Goal: Task Accomplishment & Management: Complete application form

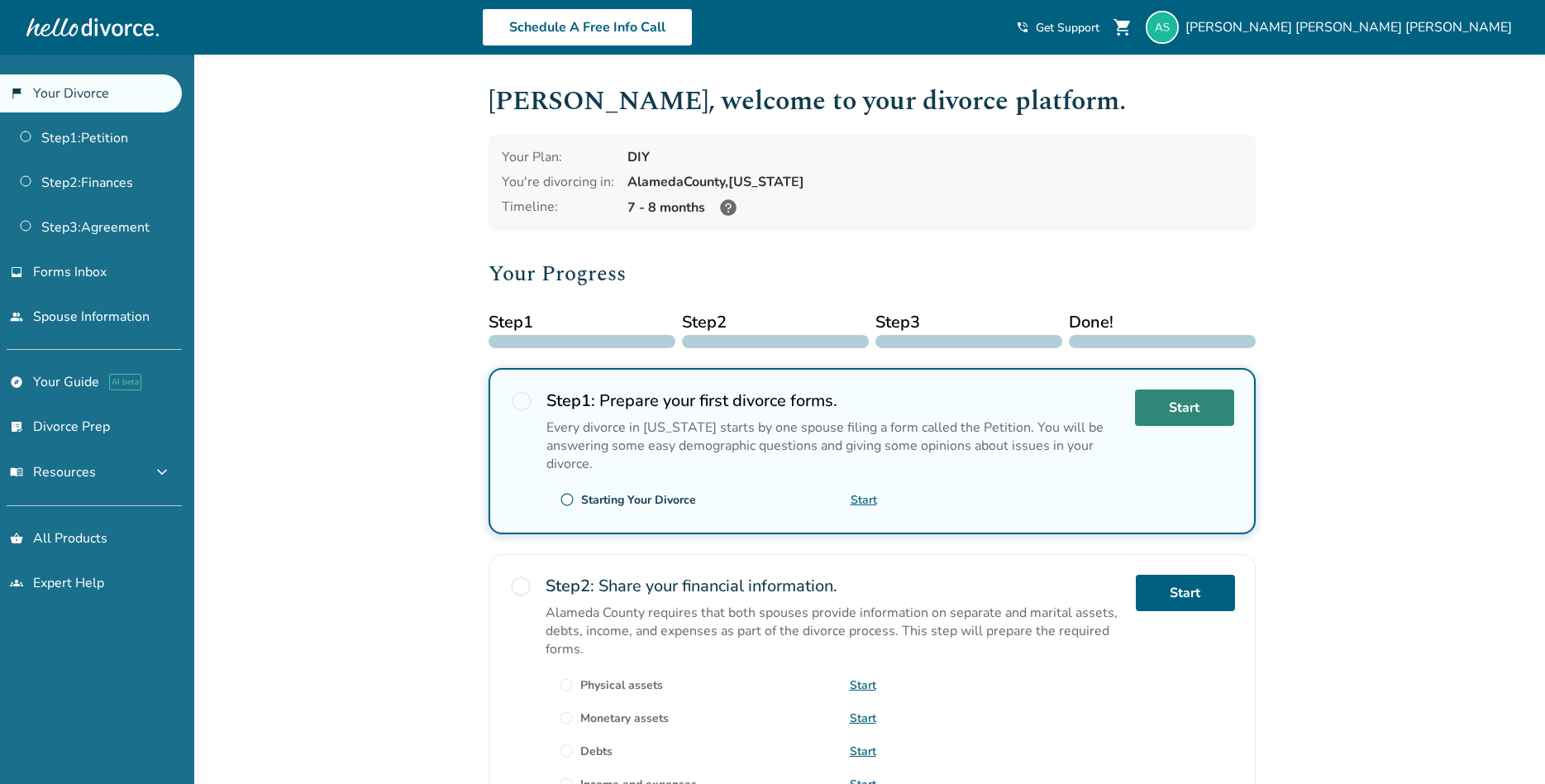
click at [1195, 411] on link "Start" at bounding box center [1185, 407] width 99 height 37
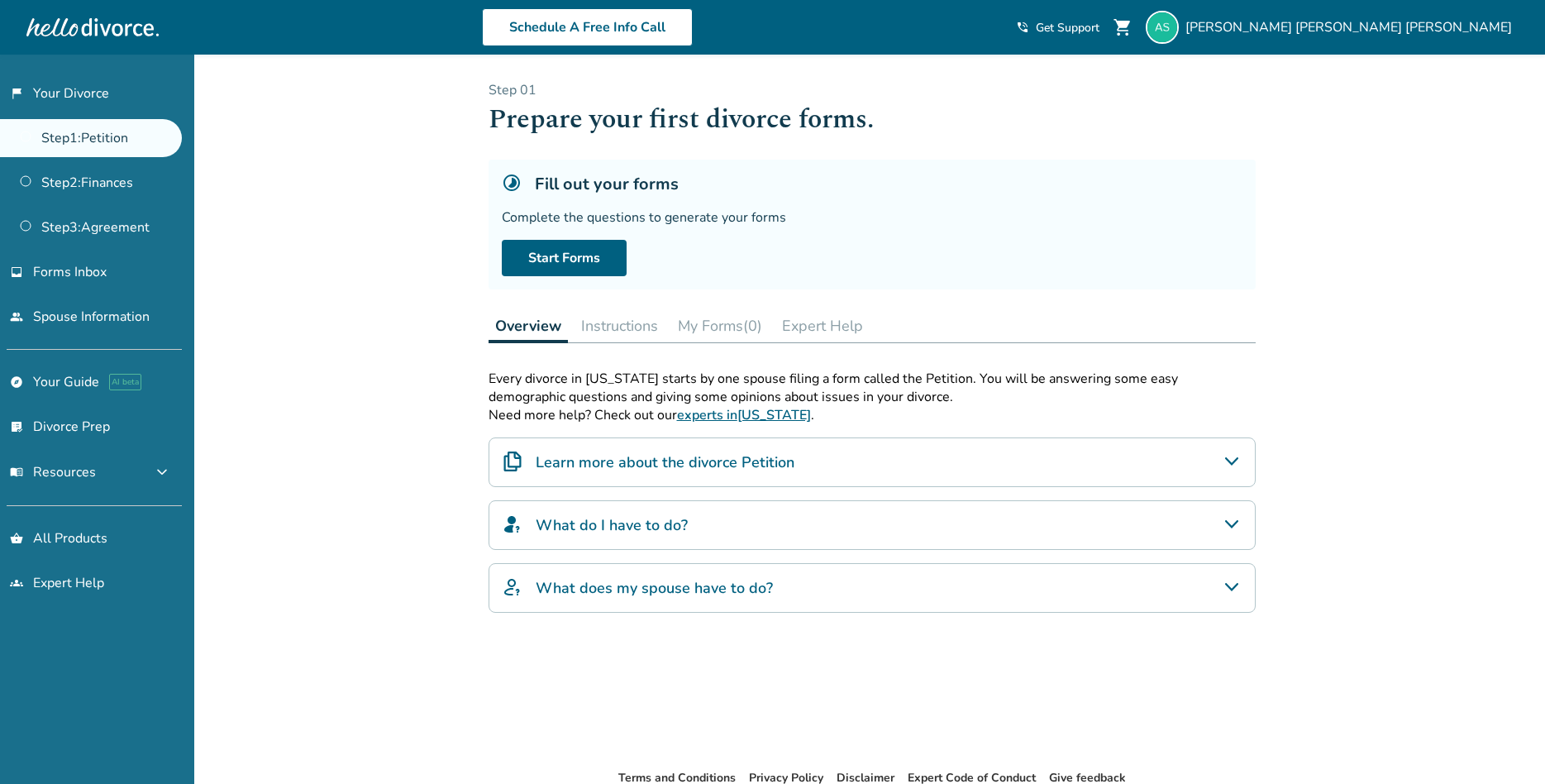
click at [626, 323] on button "Instructions" at bounding box center [620, 326] width 90 height 33
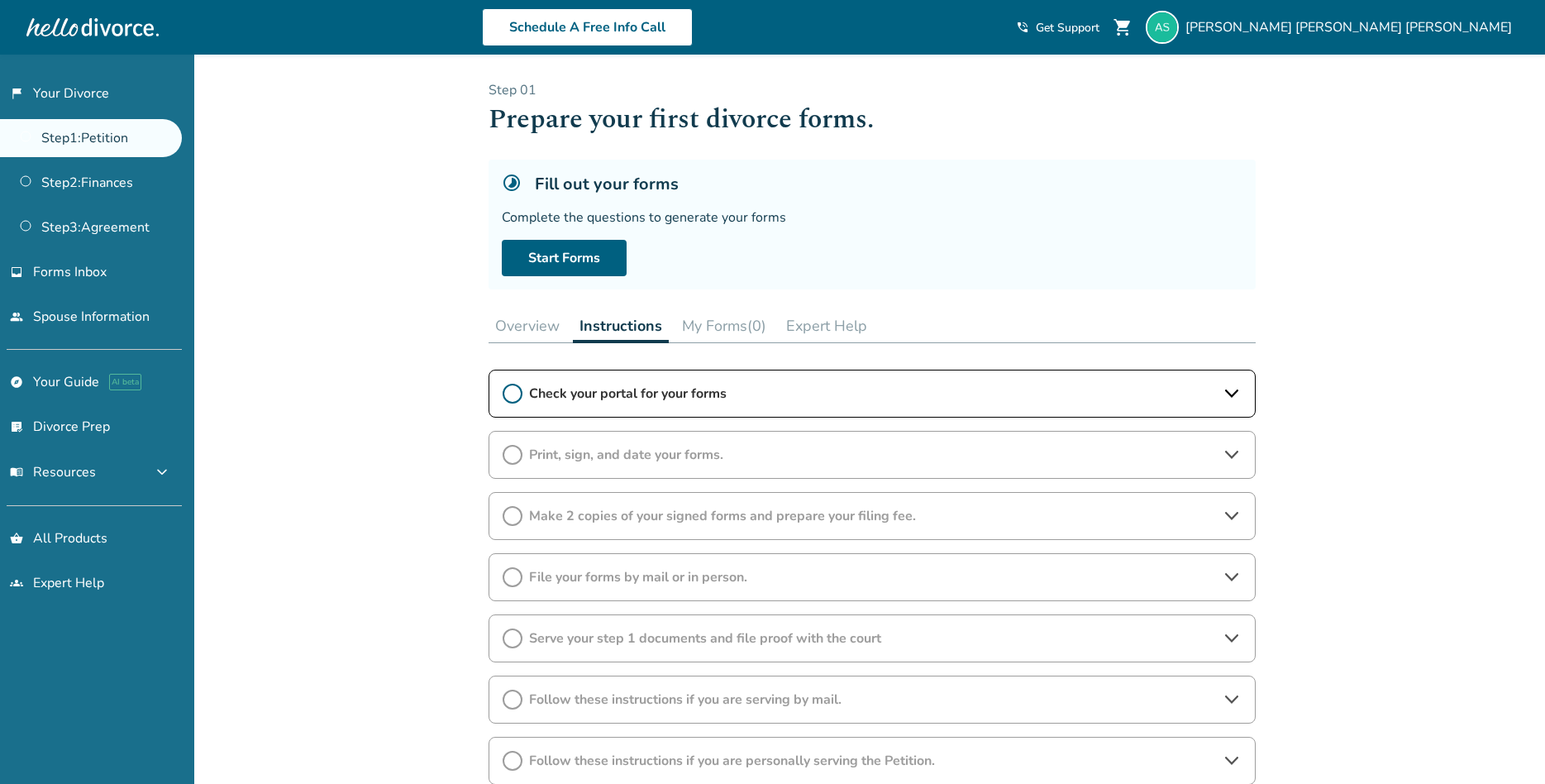
click at [721, 326] on button "My Forms (0)" at bounding box center [724, 326] width 98 height 33
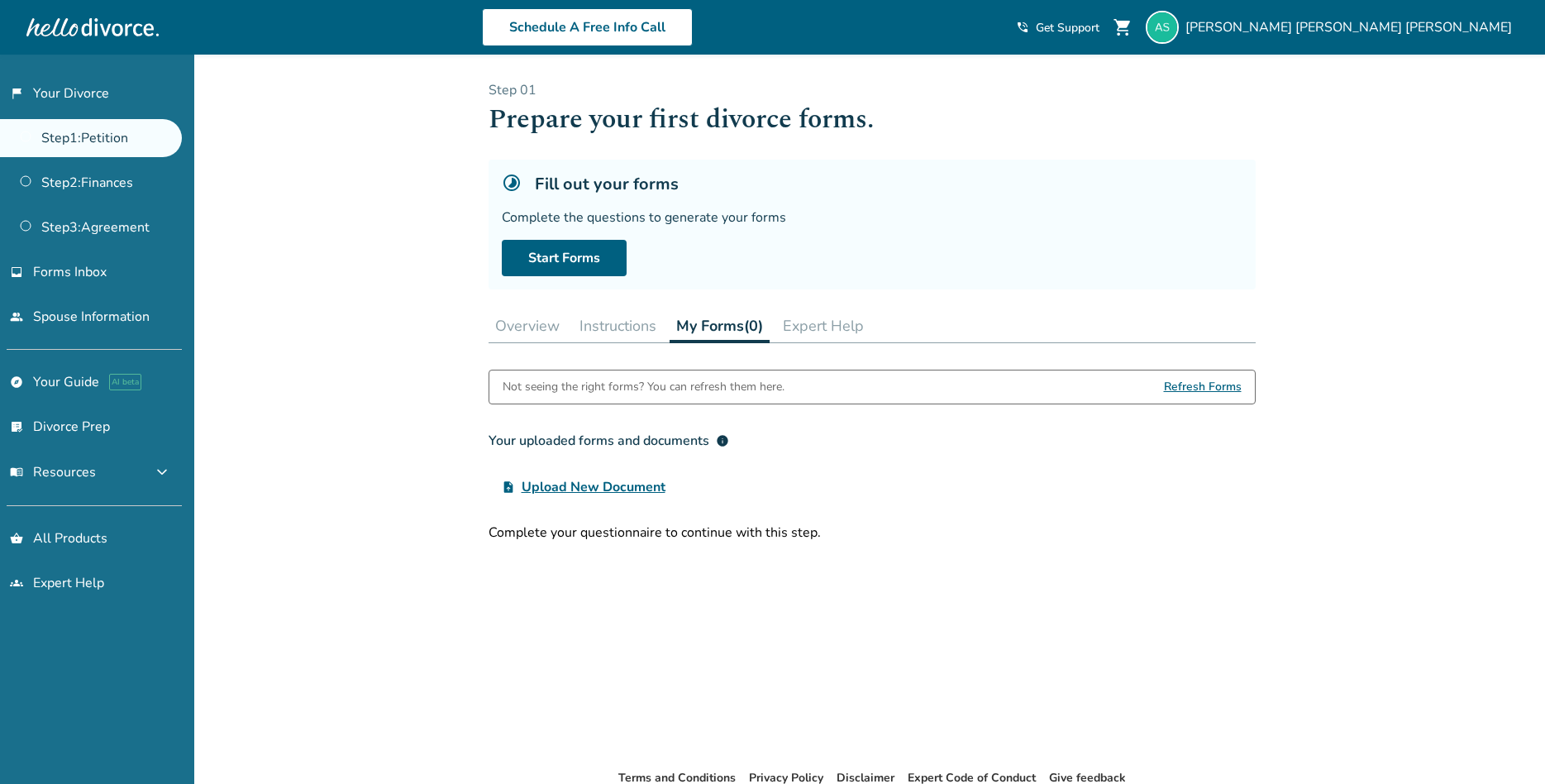
click at [1206, 384] on span "Refresh Forms" at bounding box center [1203, 387] width 78 height 33
click at [623, 485] on span "Upload New Document" at bounding box center [594, 487] width 144 height 20
click at [0, 0] on input "upload_file Upload New Document" at bounding box center [0, 0] width 0 height 0
click at [555, 257] on link "Start Forms" at bounding box center [564, 258] width 125 height 37
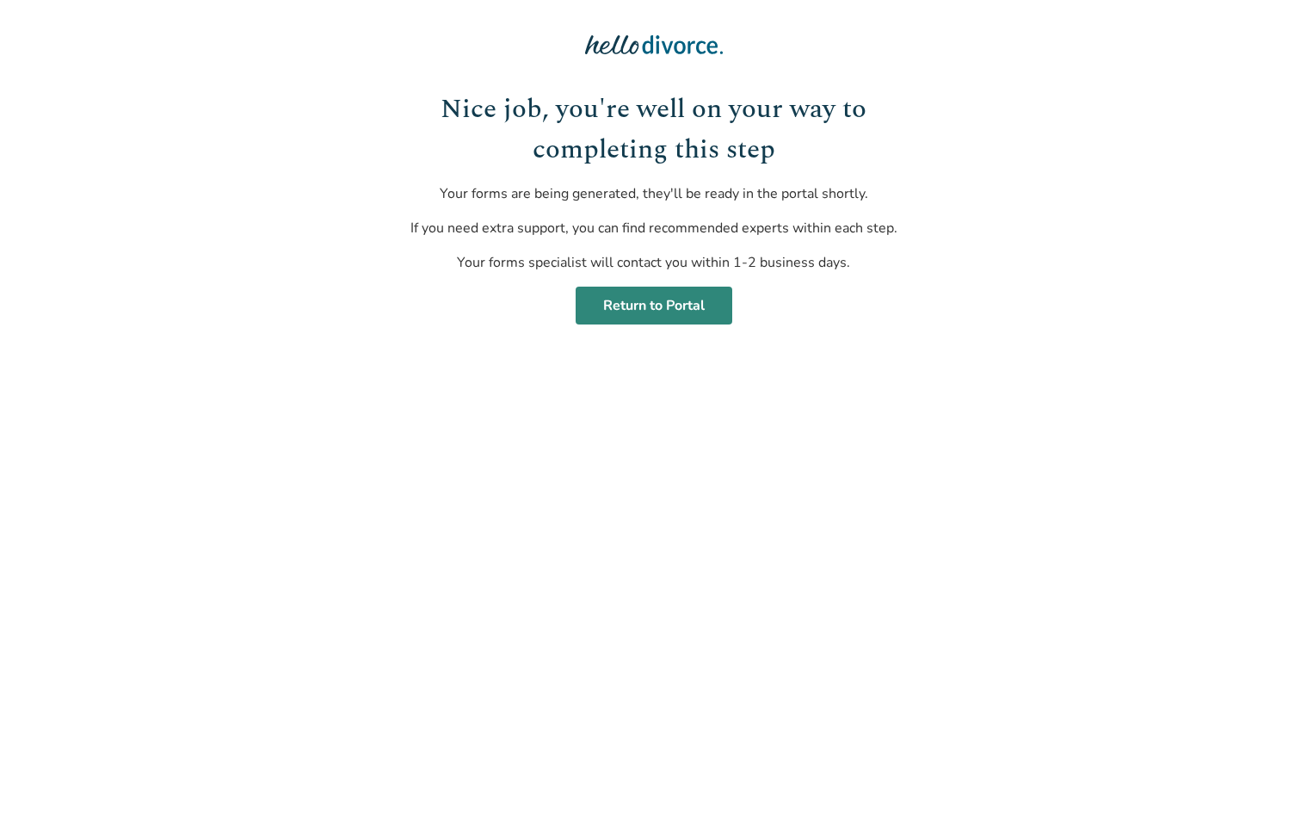
click at [639, 305] on link "Return to Portal" at bounding box center [654, 306] width 157 height 38
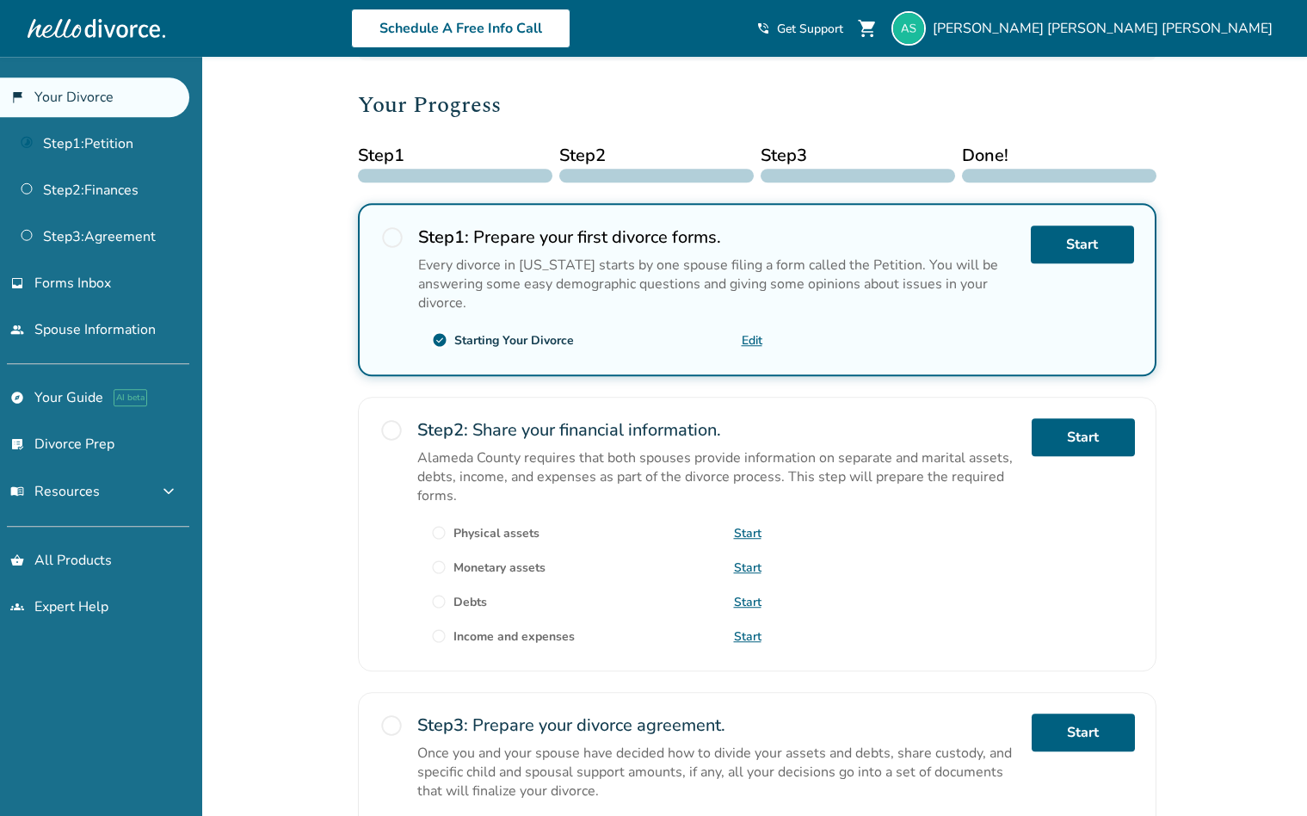
scroll to position [186, 0]
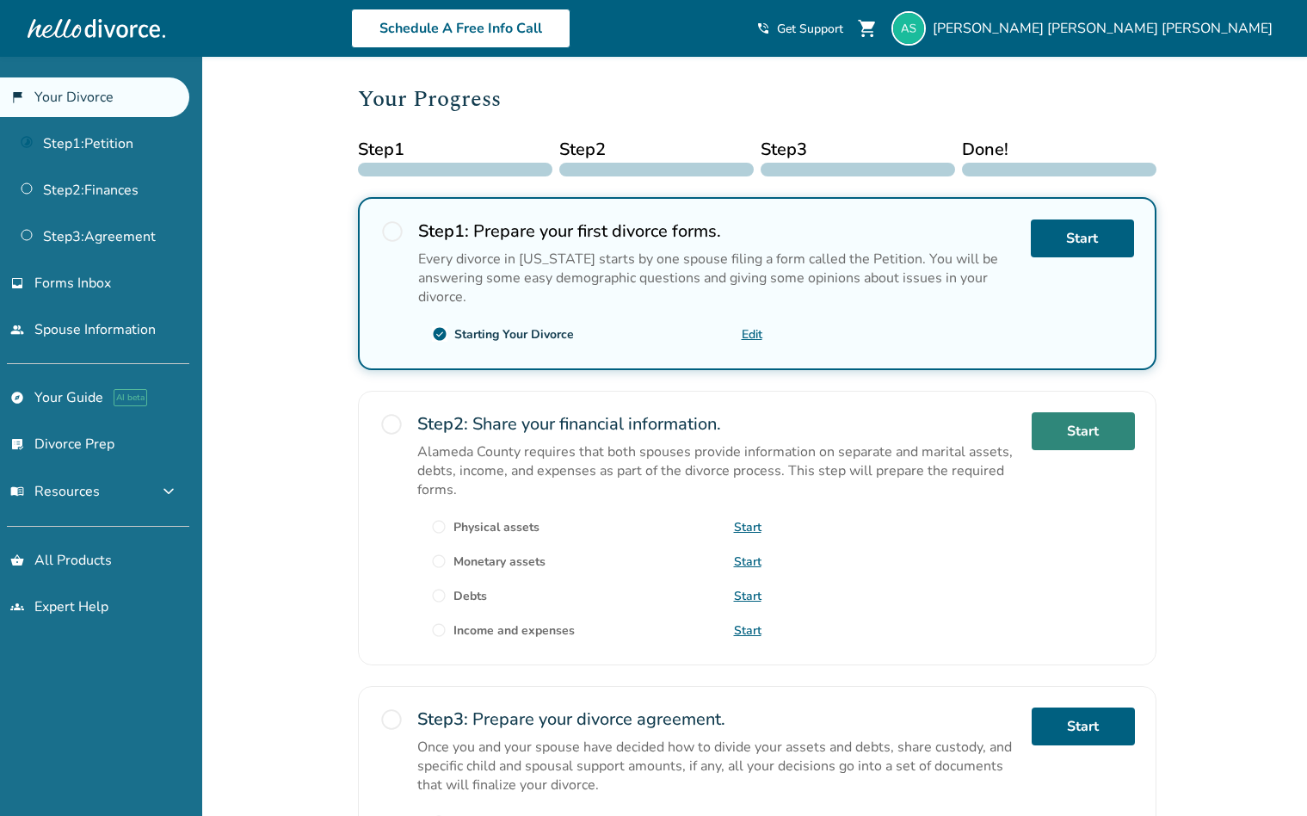
click at [1071, 429] on link "Start" at bounding box center [1083, 431] width 103 height 38
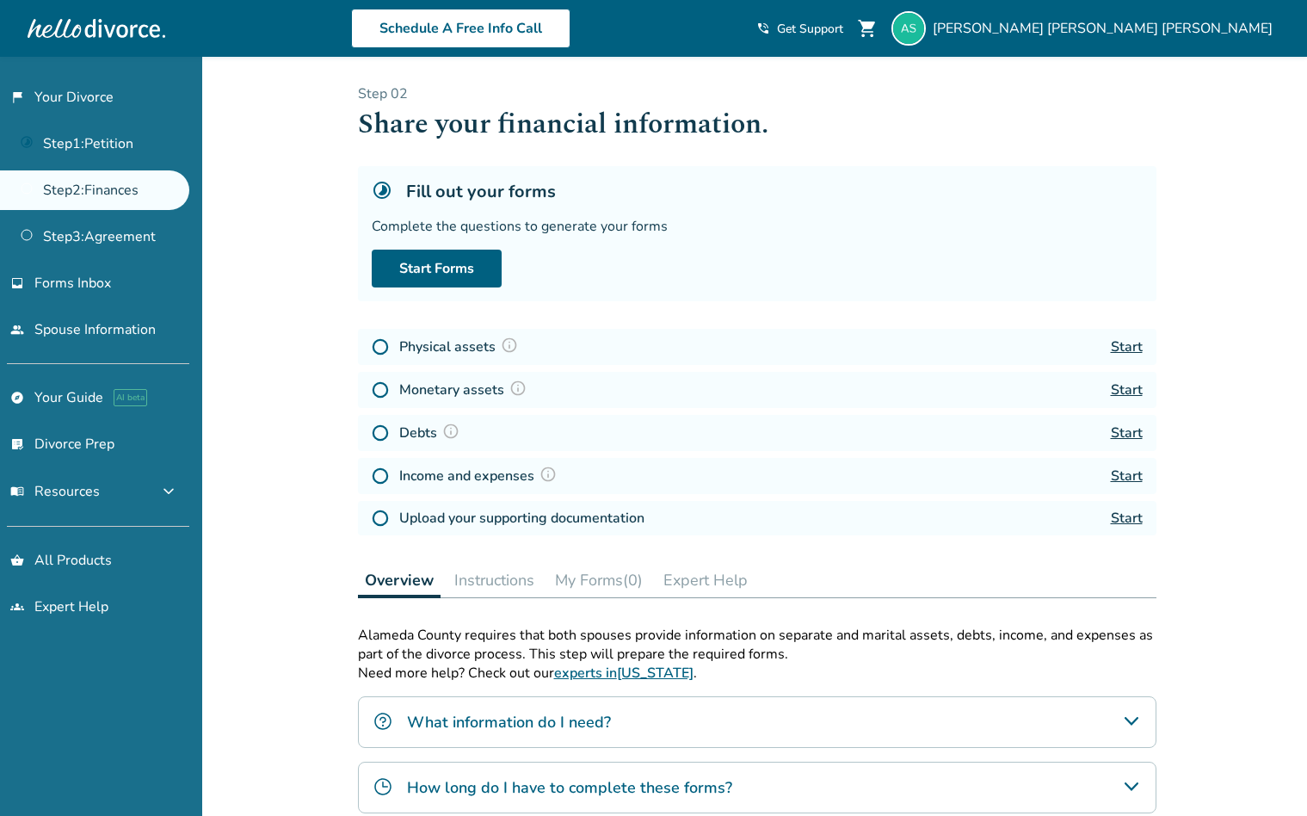
click at [1127, 351] on link "Start" at bounding box center [1127, 346] width 32 height 19
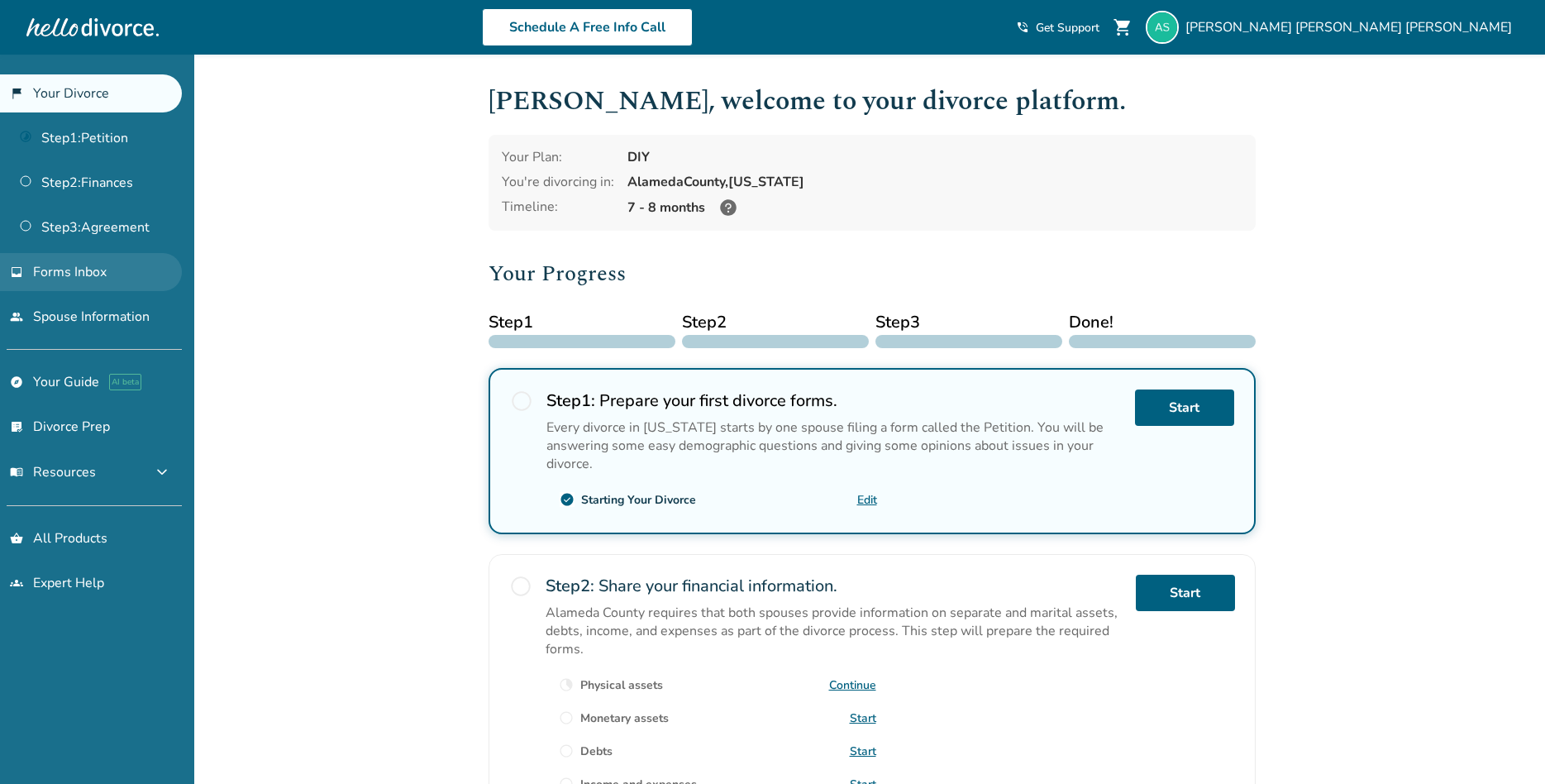
click at [81, 275] on span "Forms Inbox" at bounding box center [69, 272] width 74 height 18
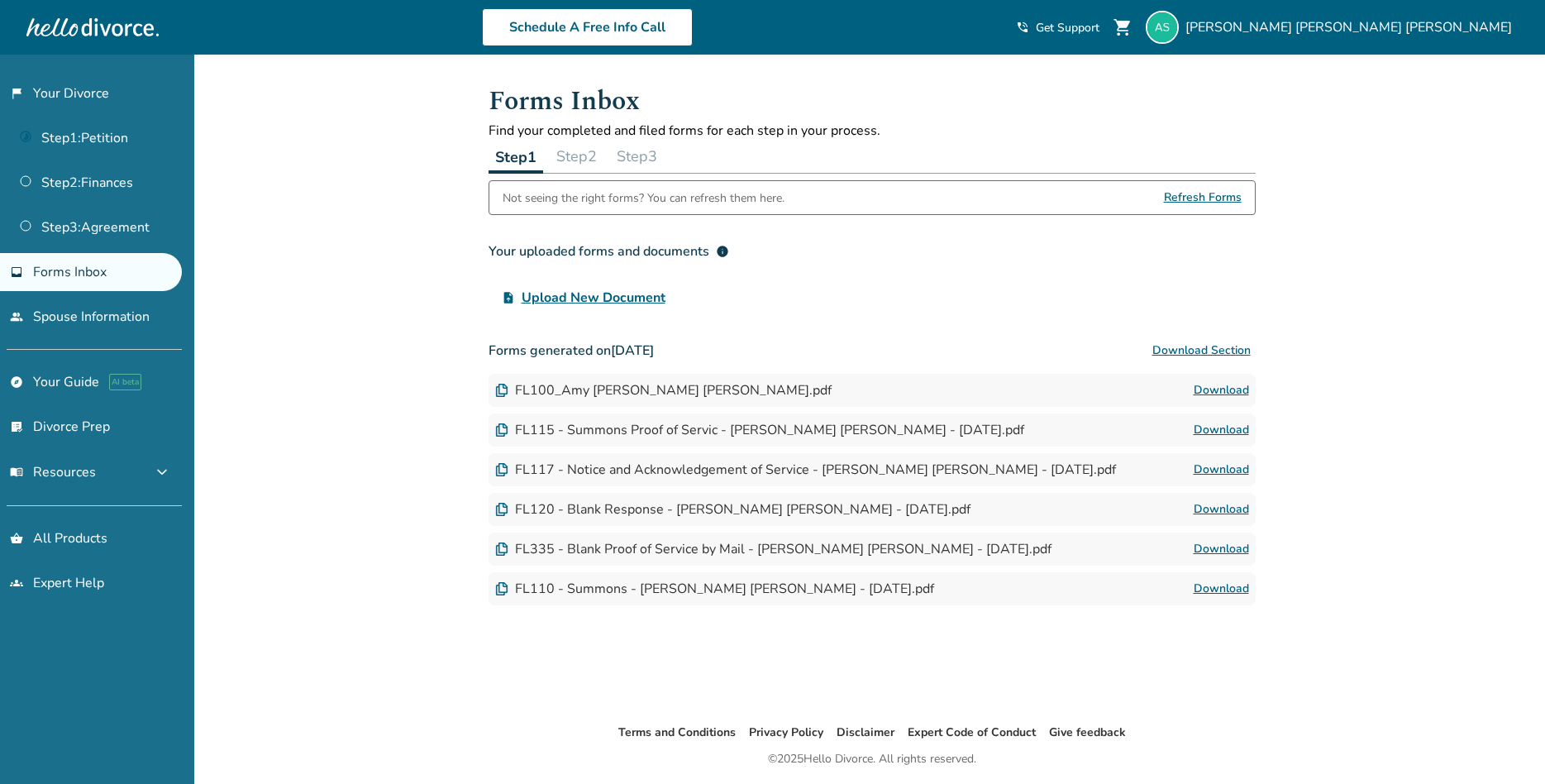
click at [1227, 393] on link "Download" at bounding box center [1222, 390] width 56 height 20
click at [1221, 472] on link "Download" at bounding box center [1222, 469] width 56 height 20
click at [1207, 511] on link "Download" at bounding box center [1222, 509] width 56 height 20
click at [1230, 550] on link "Download" at bounding box center [1222, 549] width 56 height 20
click at [811, 588] on div "FL110 - Summons - Amy Stout Moran - 2025-10-08.pdf" at bounding box center [714, 588] width 439 height 18
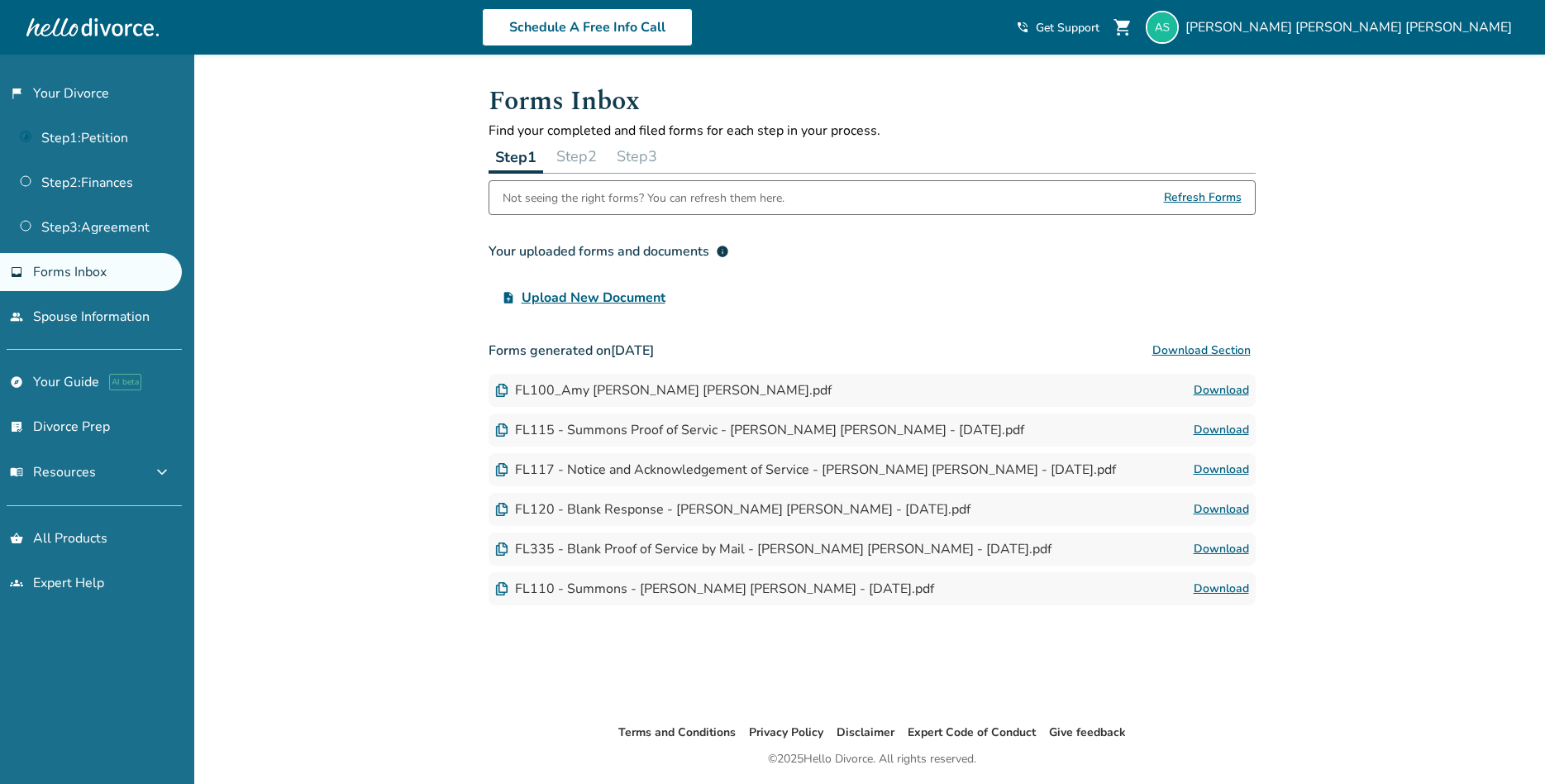
click at [516, 578] on div "FL110 - Summons - Amy Stout Moran - 2025-10-08.pdf Download" at bounding box center [872, 589] width 768 height 33
click at [500, 586] on img at bounding box center [502, 589] width 13 height 13
click at [842, 589] on div "FL110 - Summons - Amy Stout Moran - 2025-10-08.pdf" at bounding box center [714, 588] width 439 height 18
click at [1221, 583] on link "Download" at bounding box center [1222, 588] width 56 height 20
click at [111, 226] on link "Step 3 : Agreement" at bounding box center [90, 228] width 182 height 38
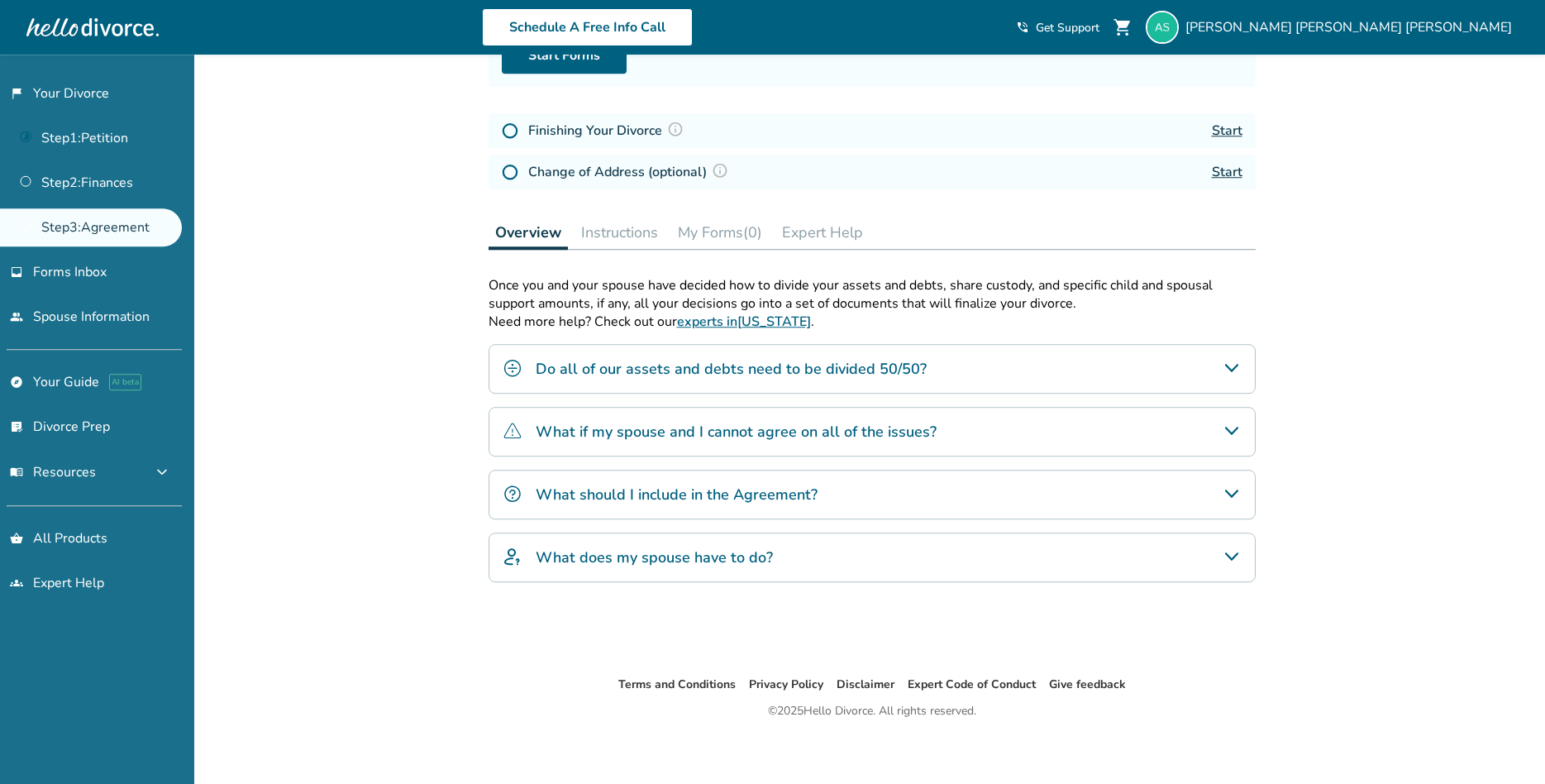
scroll to position [208, 0]
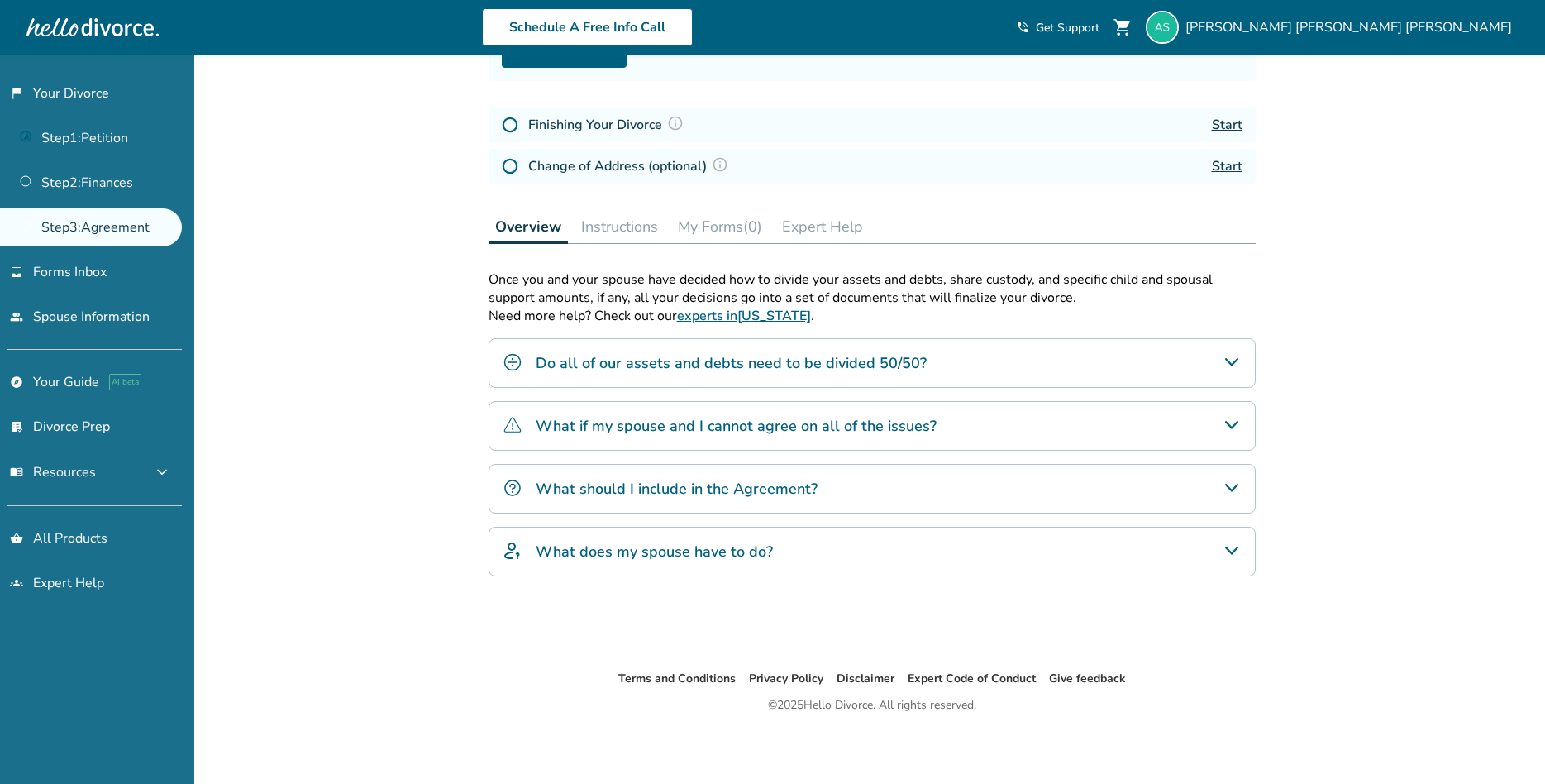
click at [355, 310] on div "Added to cart Step 0 3 Prepare your divorce agreement. Fill out your forms Comp…" at bounding box center [772, 315] width 1545 height 939
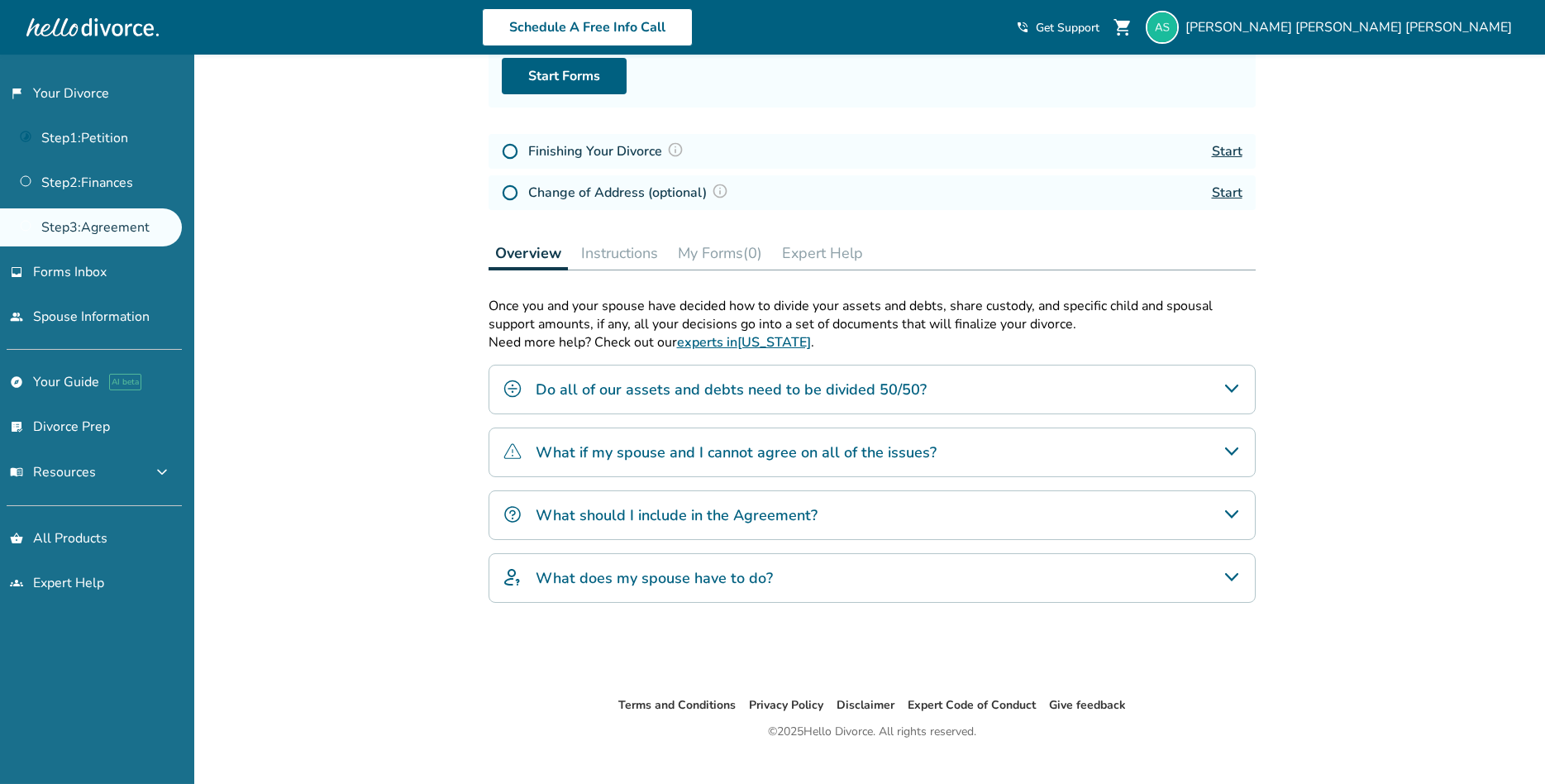
scroll to position [183, 0]
click at [1223, 143] on link "Start" at bounding box center [1228, 150] width 31 height 18
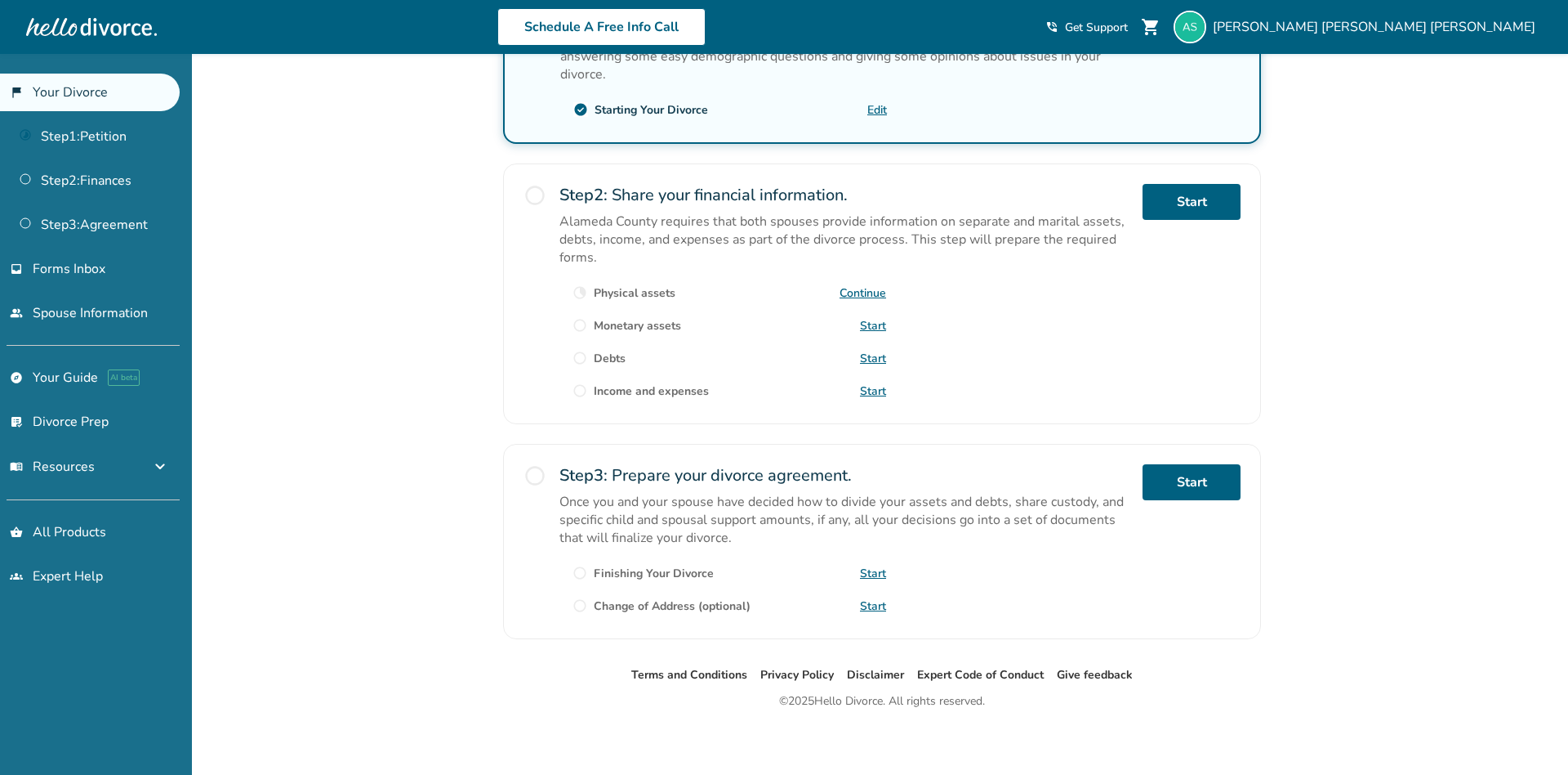
scroll to position [376, 0]
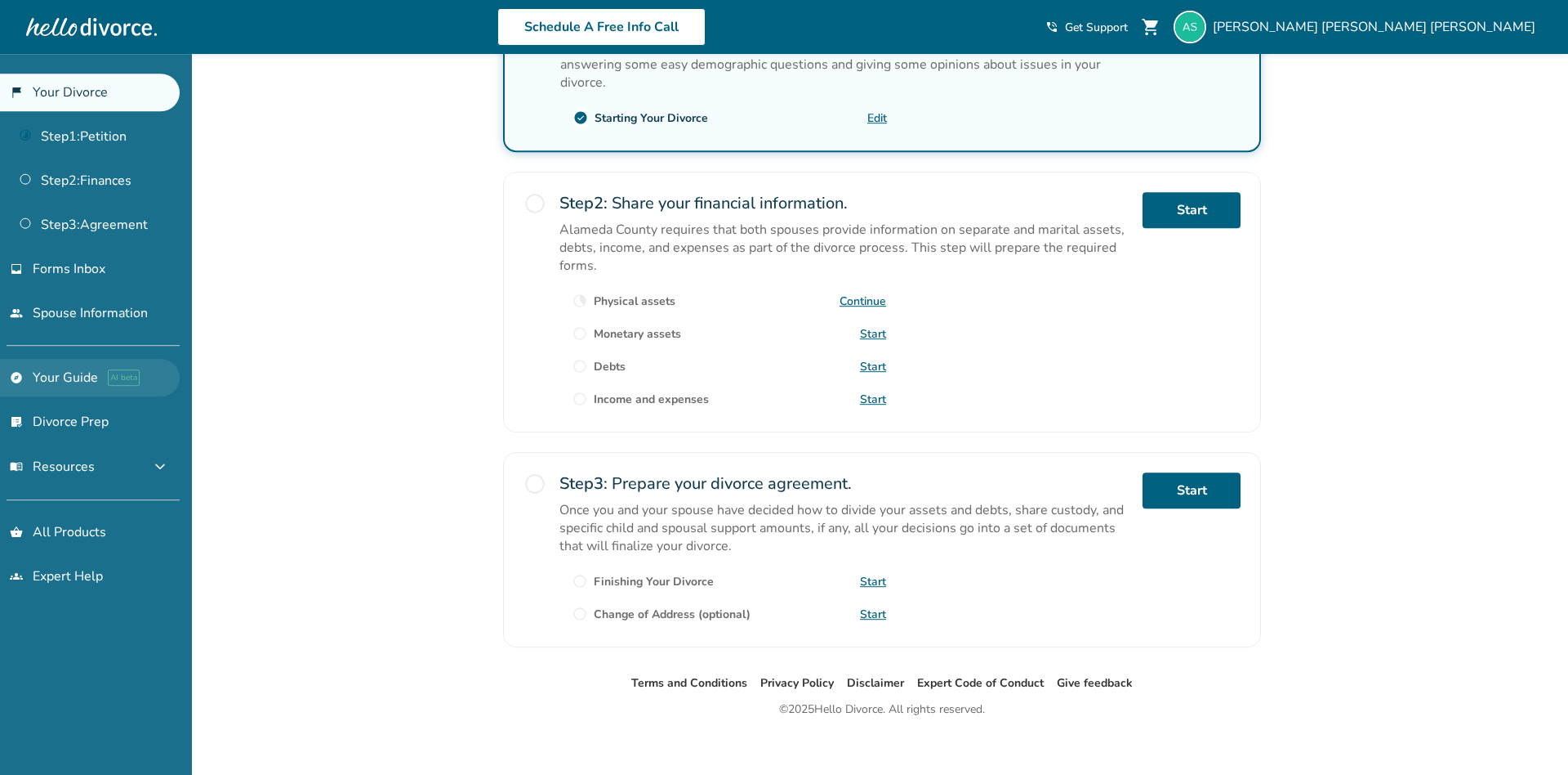
click at [77, 372] on link "explore Your Guide AI beta" at bounding box center [89, 378] width 179 height 38
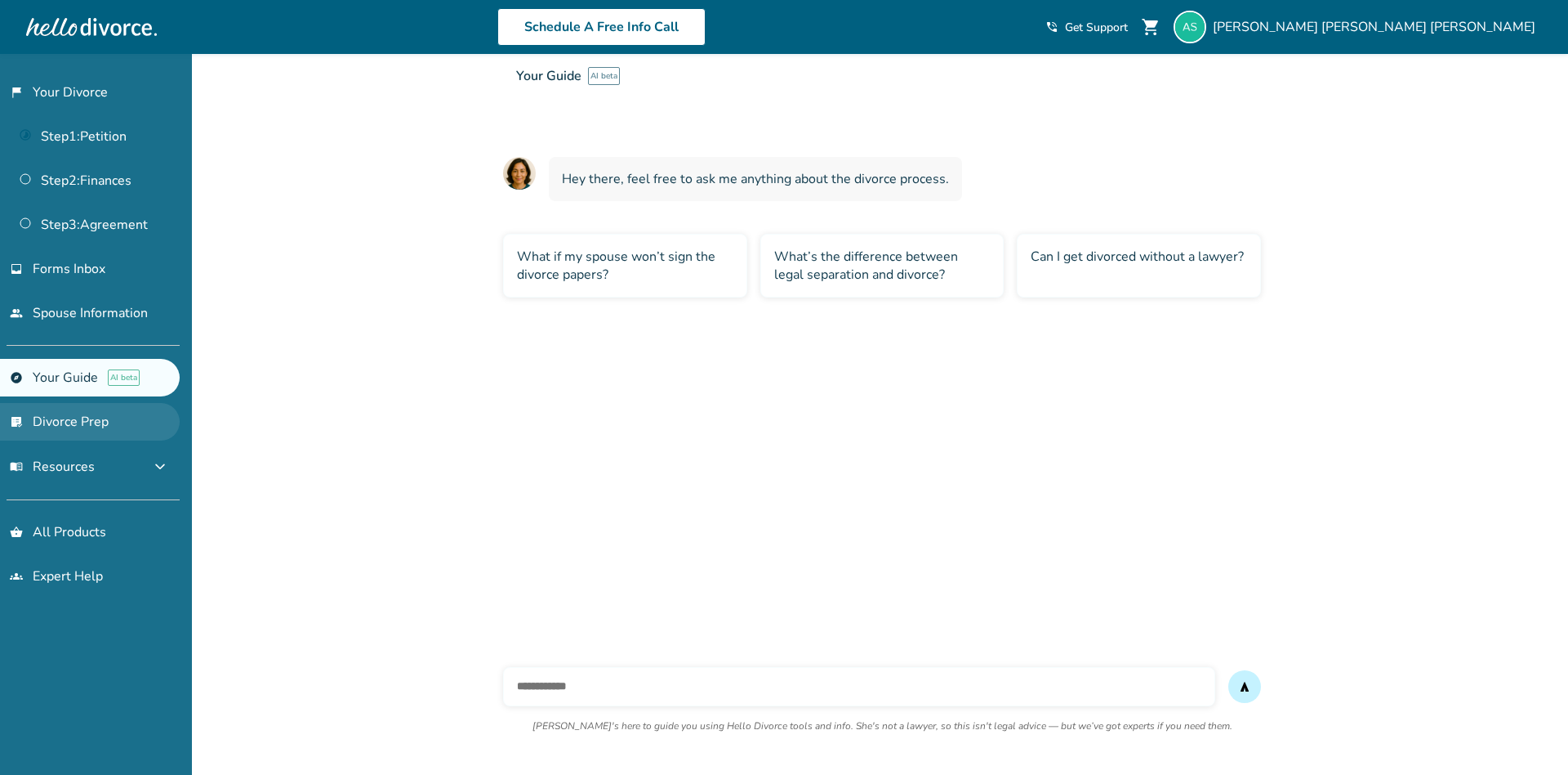
click at [104, 416] on link "list_alt_check Divorce Prep" at bounding box center [89, 422] width 179 height 38
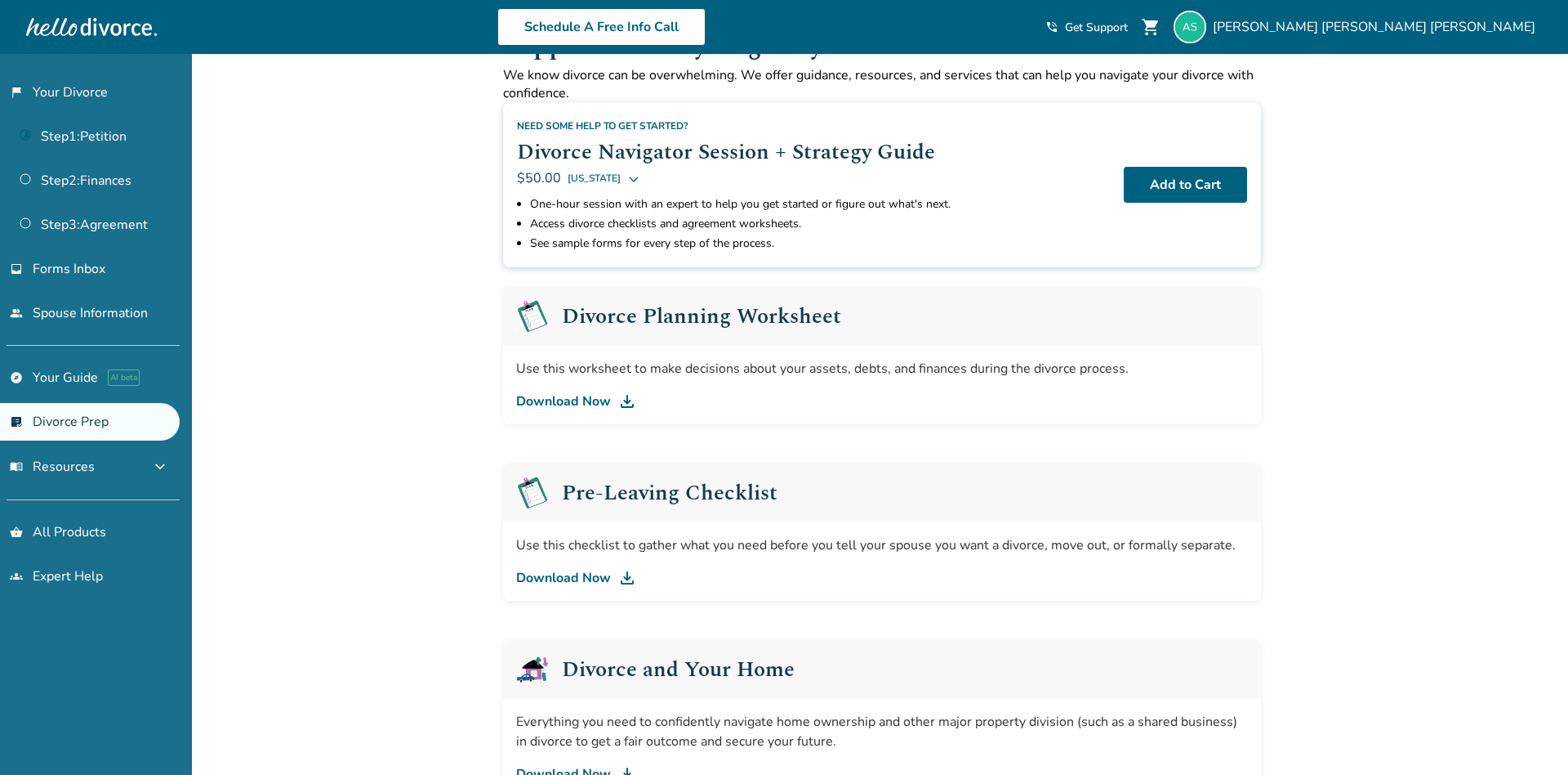
click at [6, 766] on div "flag_2 Your Divorce Step 1 : Petition Step 2 : Finances Step 3 : Agreement inbo…" at bounding box center [96, 414] width 192 height 721
click at [9, 751] on div "flag_2 Your Divorce Step 1 : Petition Step 2 : Finances Step 3 : Agreement inbo…" at bounding box center [96, 414] width 192 height 721
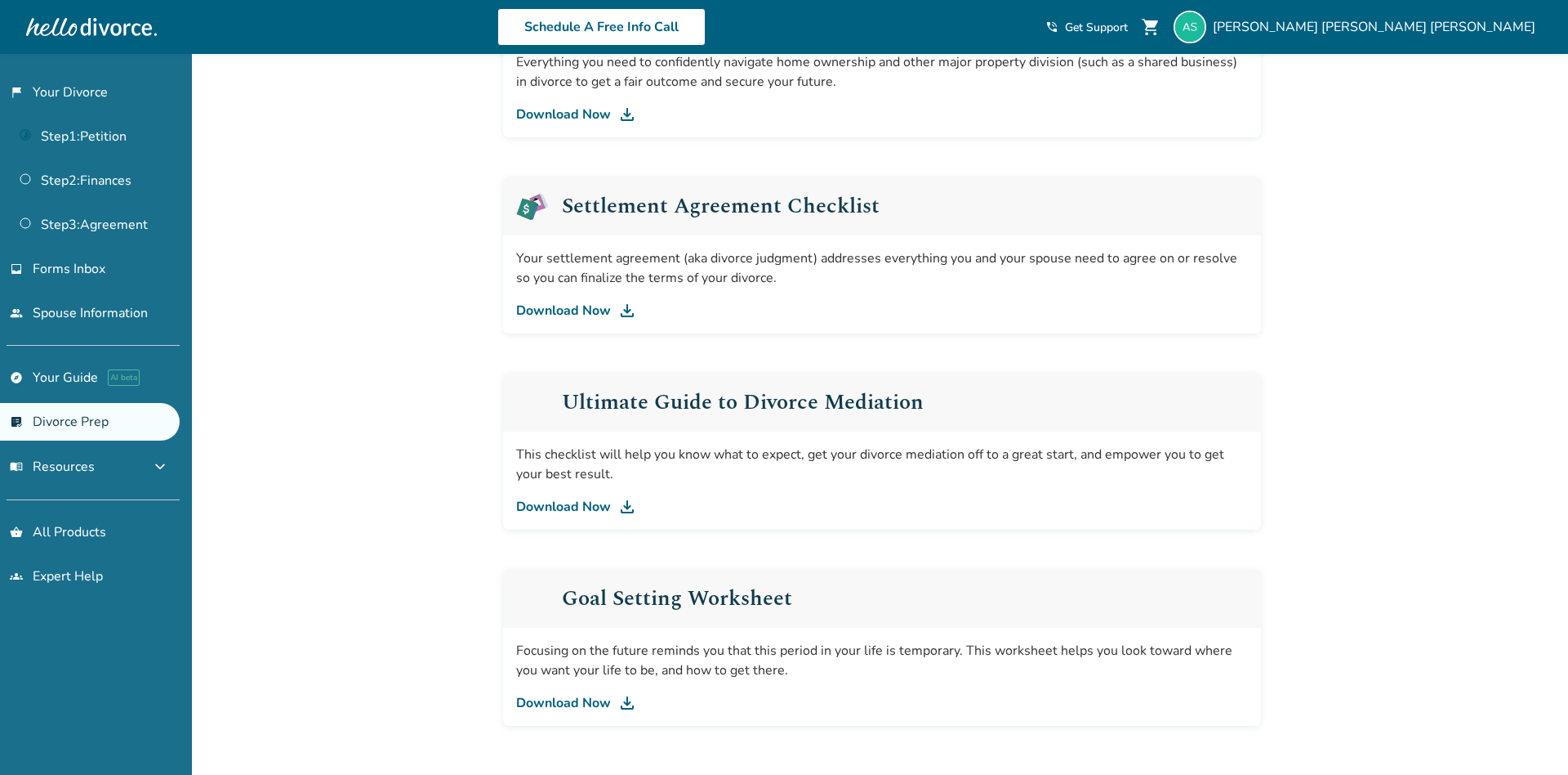
scroll to position [712, 0]
click at [73, 463] on span "menu_book Resources" at bounding box center [52, 466] width 85 height 18
click at [566, 309] on link "Download Now" at bounding box center [882, 312] width 732 height 20
